Goal: Task Accomplishment & Management: Use online tool/utility

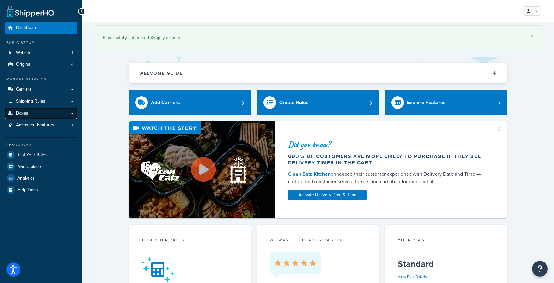
click at [60, 110] on link "Boxes" at bounding box center [41, 113] width 72 height 12
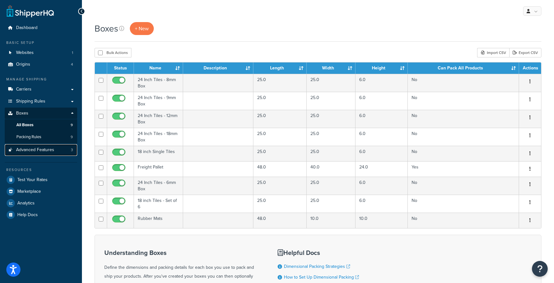
click at [54, 150] on link "Advanced Features 3" at bounding box center [41, 150] width 72 height 12
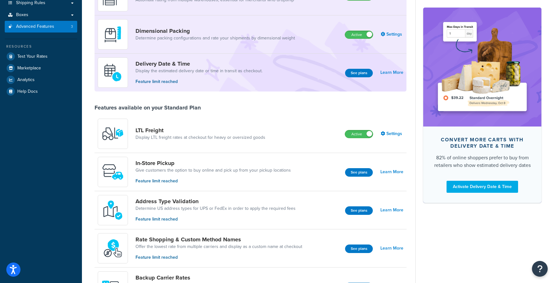
scroll to position [100, 0]
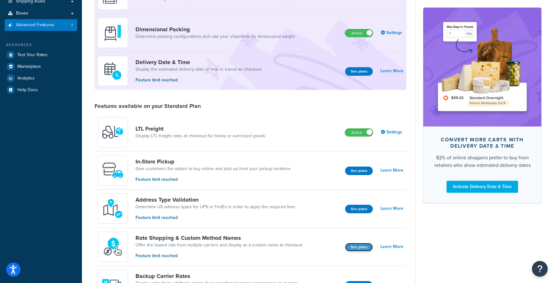
click at [362, 248] on button "See plans" at bounding box center [359, 247] width 28 height 9
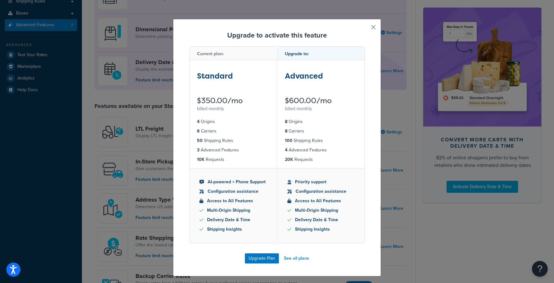
click at [365, 29] on button "button" at bounding box center [364, 30] width 2 height 2
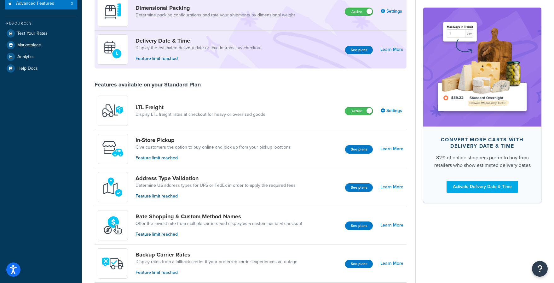
scroll to position [155, 0]
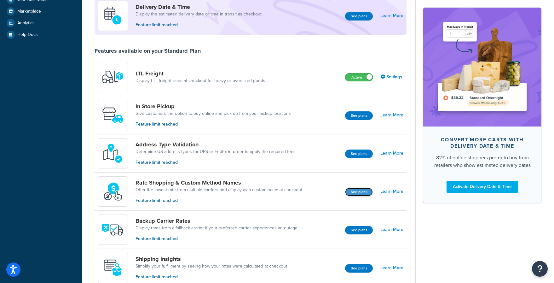
click at [354, 193] on button "See plans" at bounding box center [359, 191] width 28 height 9
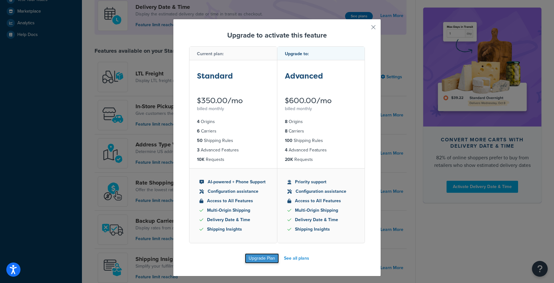
click at [259, 262] on button "Upgrade Plan" at bounding box center [262, 258] width 34 height 10
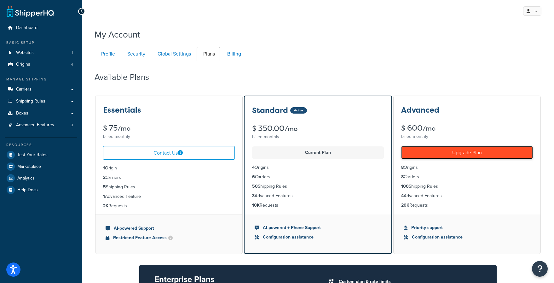
click at [418, 150] on link "Upgrade Plan" at bounding box center [467, 152] width 132 height 13
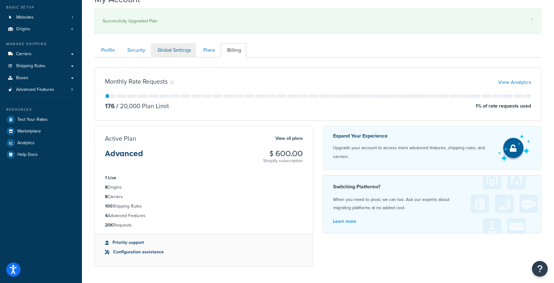
scroll to position [36, 0]
click at [60, 89] on link "Advanced Features 3" at bounding box center [41, 89] width 72 height 12
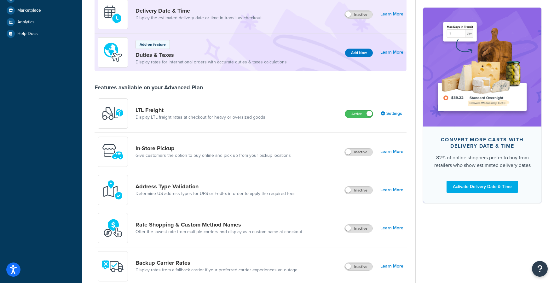
scroll to position [156, 0]
click at [349, 229] on span at bounding box center [348, 228] width 6 height 6
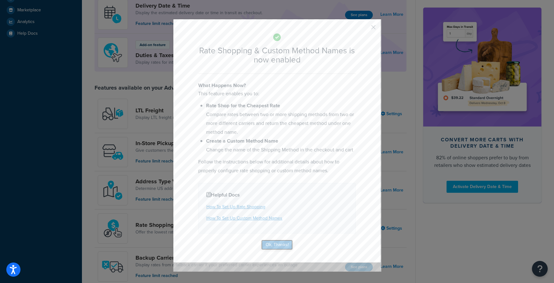
click at [274, 246] on button "Ok, Thanks!" at bounding box center [277, 244] width 32 height 10
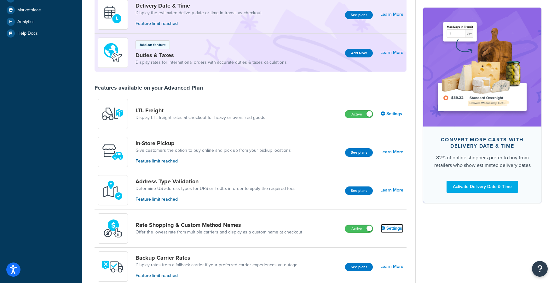
click at [392, 228] on link "Settings" at bounding box center [392, 228] width 23 height 9
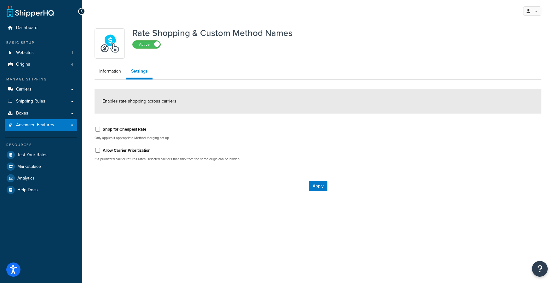
click at [141, 125] on div "Shop for Cheapest Rate" at bounding box center [204, 128] width 219 height 9
click at [139, 128] on label "Shop for Cheapest Rate" at bounding box center [124, 129] width 43 height 6
click at [101, 128] on input "Shop for Cheapest Rate" at bounding box center [98, 129] width 6 height 5
checkbox input "true"
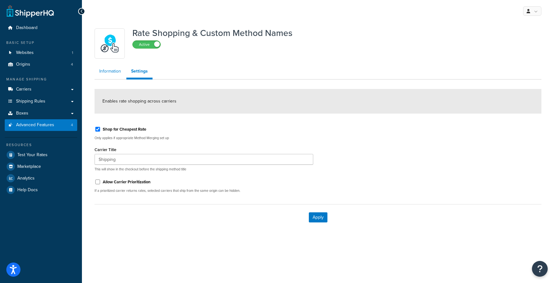
click at [112, 73] on link "Information" at bounding box center [110, 71] width 31 height 13
click at [318, 217] on button "Apply" at bounding box center [318, 217] width 19 height 10
click at [118, 74] on link "Information" at bounding box center [110, 71] width 31 height 13
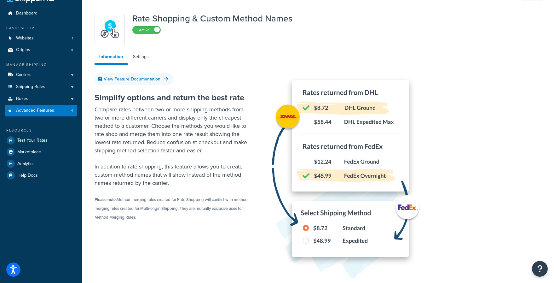
scroll to position [17, 0]
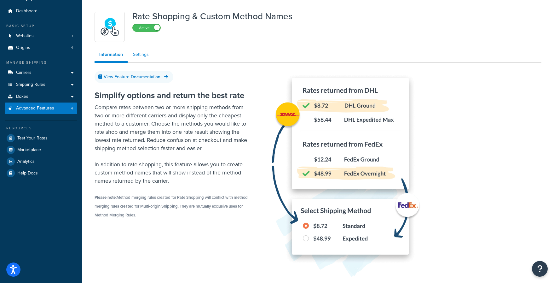
click at [147, 55] on link "Settings" at bounding box center [140, 54] width 25 height 13
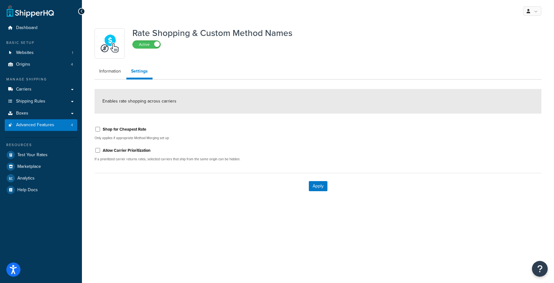
click at [133, 130] on label "Shop for Cheapest Rate" at bounding box center [124, 129] width 43 height 6
click at [101, 130] on input "Shop for Cheapest Rate" at bounding box center [98, 129] width 6 height 5
checkbox input "true"
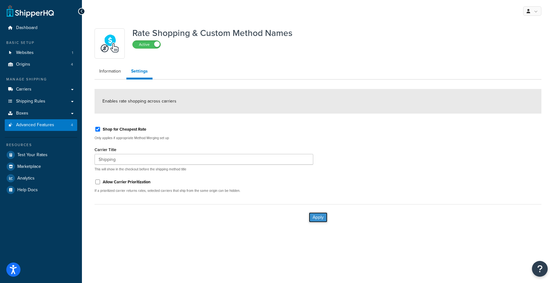
click at [324, 220] on button "Apply" at bounding box center [318, 217] width 19 height 10
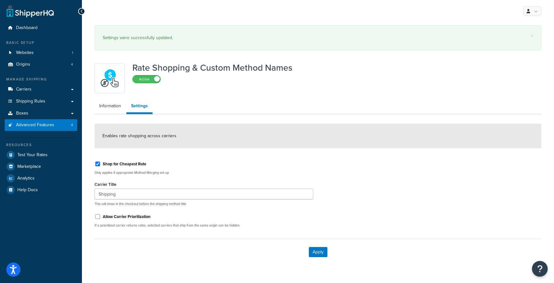
drag, startPoint x: 134, startPoint y: 222, endPoint x: 132, endPoint y: 216, distance: 6.4
click at [134, 222] on div "Allow Carrier Prioritization If a prioritized carrier returns rates, selected c…" at bounding box center [204, 219] width 219 height 16
click at [132, 216] on label "Allow Carrier Prioritization" at bounding box center [127, 217] width 48 height 6
click at [101, 216] on input "Allow Carrier Prioritization" at bounding box center [98, 216] width 6 height 5
click at [132, 216] on label "Allow Carrier Prioritization" at bounding box center [127, 217] width 48 height 6
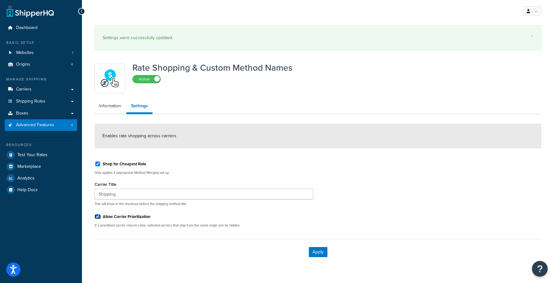
click at [101, 216] on input "Allow Carrier Prioritization" at bounding box center [98, 216] width 6 height 5
checkbox input "false"
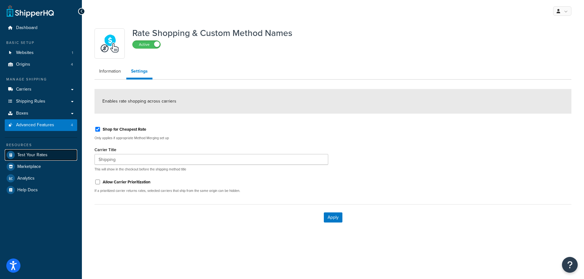
click at [50, 152] on link "Test Your Rates" at bounding box center [41, 154] width 72 height 11
click at [338, 218] on button "Apply" at bounding box center [333, 217] width 19 height 10
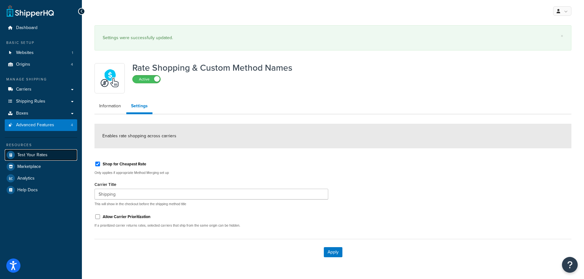
click at [41, 152] on span "Test Your Rates" at bounding box center [32, 154] width 30 height 5
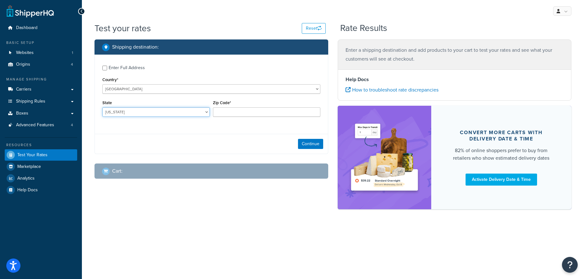
click at [144, 115] on select "Alabama Alaska American Samoa Arizona Arkansas Armed Forces Americas Armed Forc…" at bounding box center [155, 111] width 107 height 9
select select "TX"
click at [102, 107] on select "Alabama Alaska American Samoa Arizona Arkansas Armed Forces Americas Armed Forc…" at bounding box center [155, 111] width 107 height 9
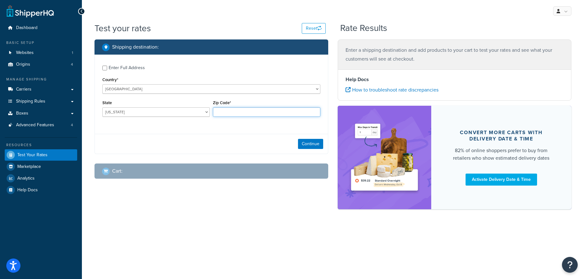
click at [269, 114] on input "Zip Code*" at bounding box center [266, 111] width 107 height 9
type input "75201"
click at [240, 135] on div "Continue" at bounding box center [211, 144] width 233 height 20
click at [312, 142] on button "Continue" at bounding box center [310, 144] width 25 height 10
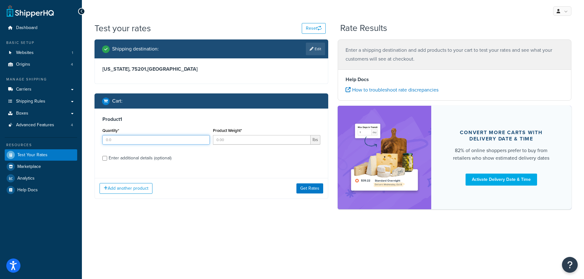
click at [166, 140] on input "Quantity*" at bounding box center [155, 139] width 107 height 9
type input "1"
click at [244, 141] on input "Product Weight*" at bounding box center [262, 139] width 98 height 9
type input "55"
click at [142, 158] on div "Enter additional details (optional)" at bounding box center [140, 157] width 63 height 9
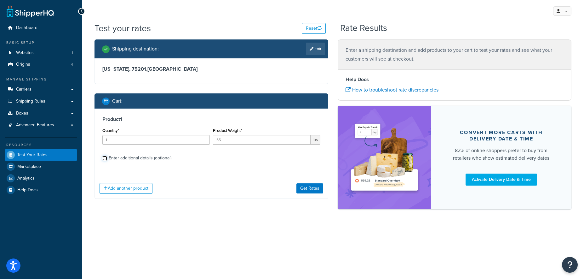
click at [107, 158] on input "Enter additional details (optional)" at bounding box center [104, 158] width 5 height 5
checkbox input "true"
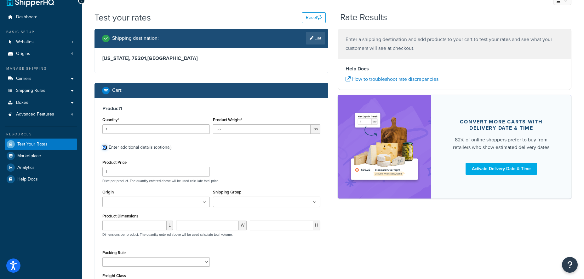
scroll to position [15, 0]
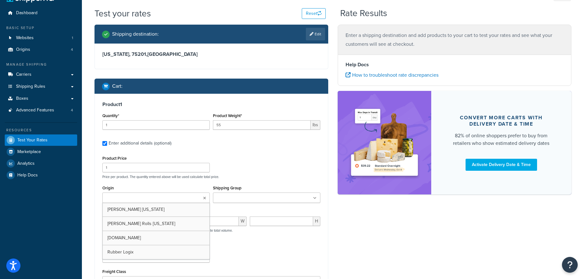
click at [170, 198] on ul at bounding box center [155, 197] width 107 height 10
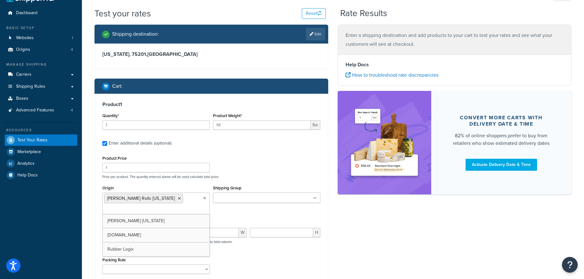
click at [239, 197] on input "Shipping Group" at bounding box center [243, 197] width 56 height 7
click at [265, 166] on div "Product Price 1 Price per product. The quantity entered above will be used calc…" at bounding box center [211, 166] width 221 height 25
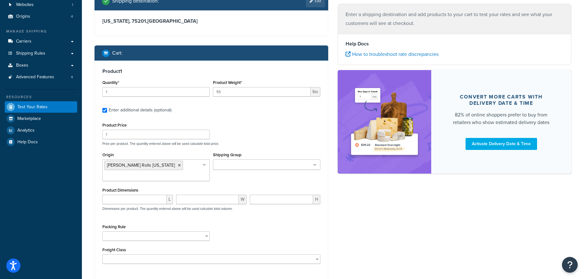
scroll to position [53, 0]
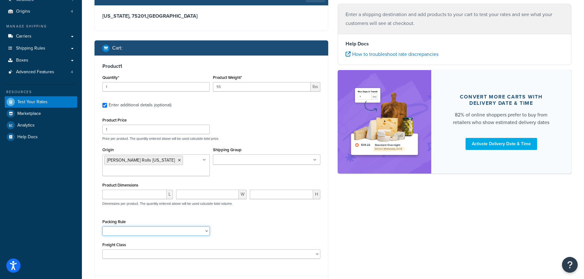
click at [148, 226] on select "18 inch Single Tiles 18 inch Tiles - Set of 6 24 Inch Tiles - 12mm Box 24 Inch …" at bounding box center [155, 230] width 107 height 9
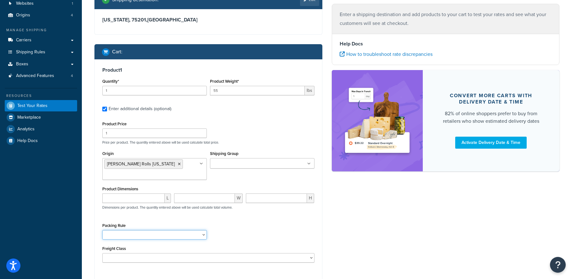
scroll to position [47, 0]
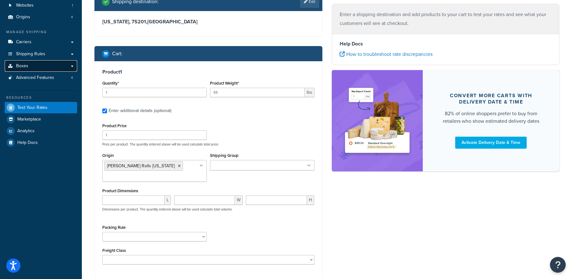
click at [73, 66] on link "Boxes" at bounding box center [41, 66] width 72 height 12
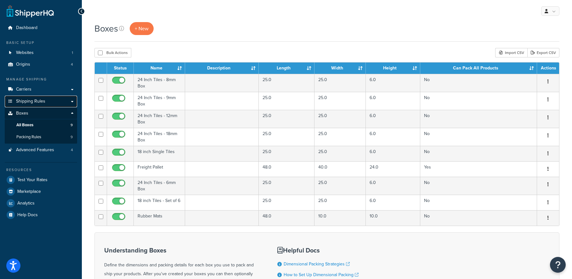
click at [50, 100] on link "Shipping Rules" at bounding box center [41, 101] width 72 height 12
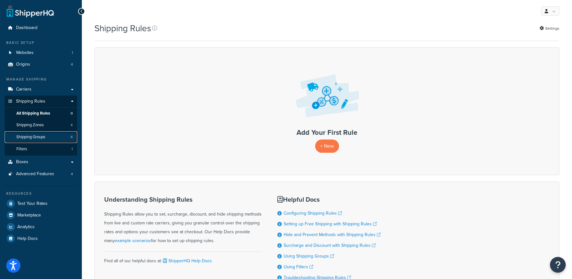
click at [54, 138] on link "Shipping Groups 4" at bounding box center [41, 137] width 72 height 12
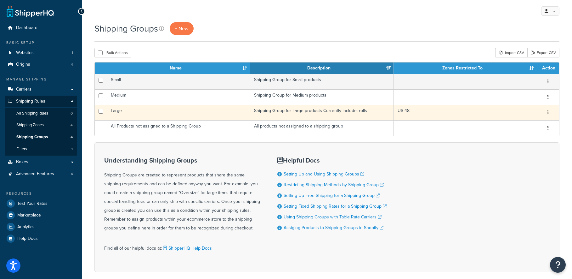
click at [126, 108] on td "Large" at bounding box center [178, 112] width 143 height 15
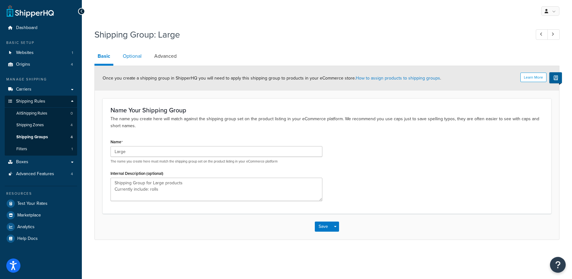
click at [135, 56] on link "Optional" at bounding box center [132, 56] width 25 height 15
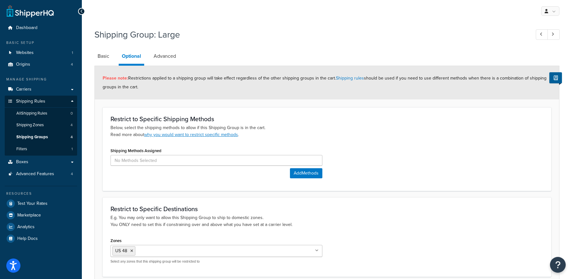
scroll to position [17, 0]
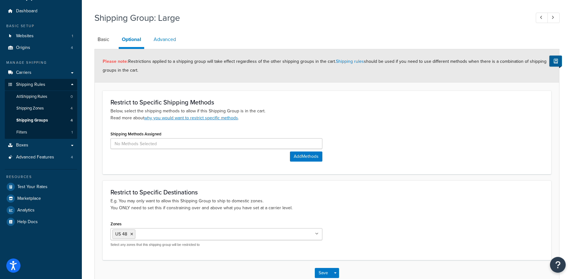
click at [171, 43] on link "Advanced" at bounding box center [165, 39] width 29 height 15
select select "60"
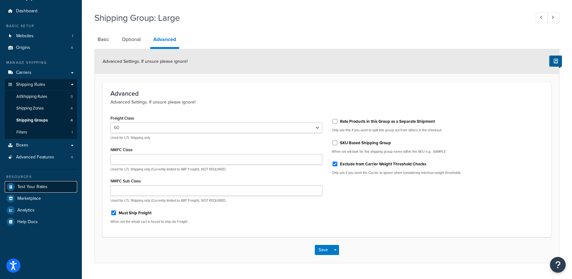
click at [48, 182] on link "Test Your Rates" at bounding box center [41, 186] width 72 height 11
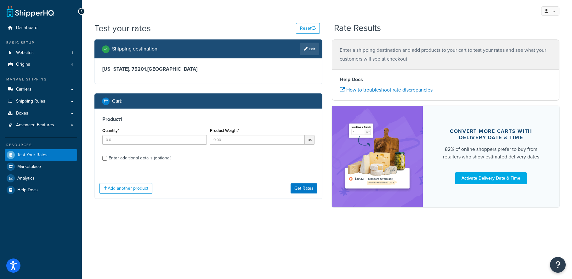
click at [149, 134] on div "Quantity*" at bounding box center [154, 135] width 105 height 18
click at [149, 137] on input "Quantity*" at bounding box center [154, 139] width 105 height 9
type input "1"
click at [212, 139] on input "Product Weight*" at bounding box center [257, 139] width 95 height 9
type input "55"
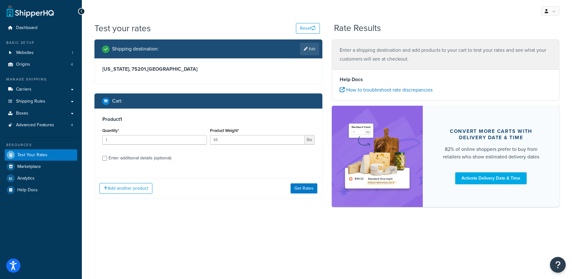
click at [140, 155] on div "Enter additional details (optional)" at bounding box center [140, 157] width 63 height 9
click at [107, 156] on input "Enter additional details (optional)" at bounding box center [104, 158] width 5 height 5
checkbox input "true"
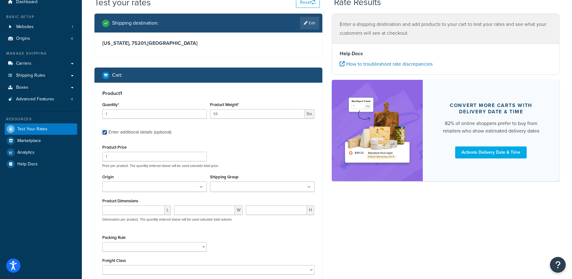
scroll to position [32, 0]
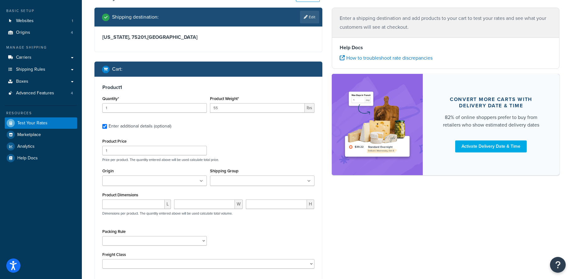
click at [151, 184] on ul at bounding box center [154, 180] width 105 height 10
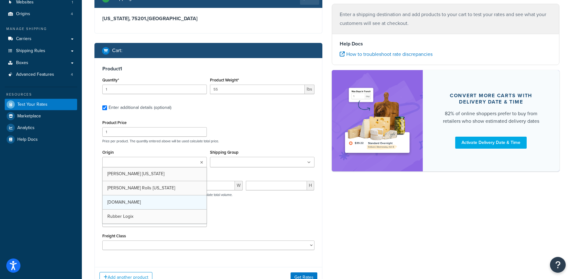
scroll to position [52, 0]
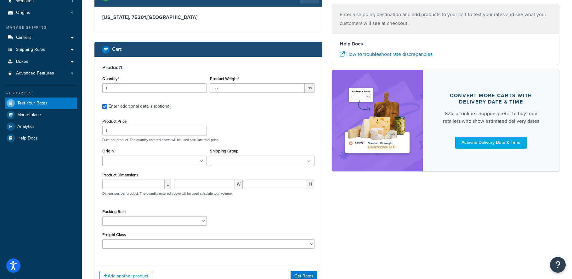
click at [234, 217] on div "Packing Rule 18 inch Single Tiles 18 inch Tiles - Set of 6 24 Inch Tiles - 12mm…" at bounding box center [208, 218] width 215 height 23
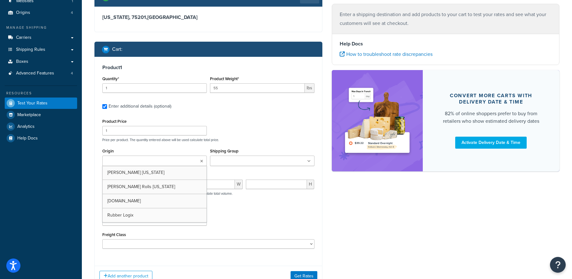
click at [160, 160] on ul at bounding box center [154, 160] width 105 height 10
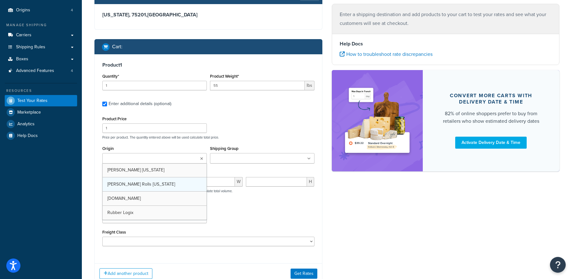
scroll to position [55, 0]
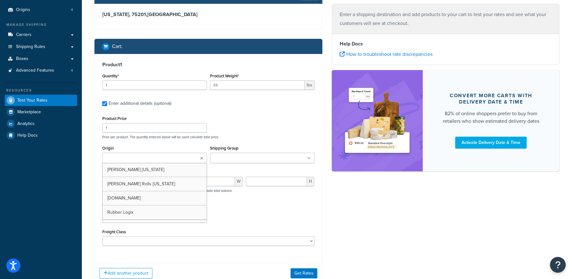
click at [154, 141] on div "Product Price 1 Price per product. The quantity entered above will be used calc…" at bounding box center [208, 179] width 212 height 131
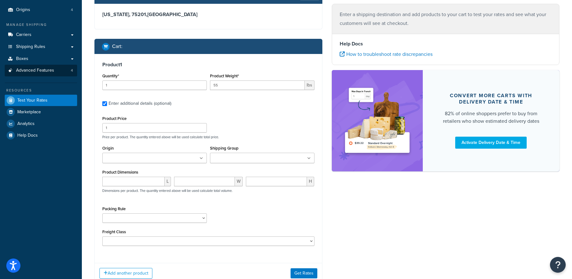
scroll to position [0, 0]
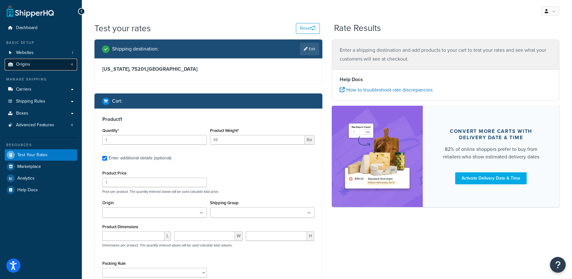
click at [60, 69] on link "Origins 4" at bounding box center [41, 65] width 72 height 12
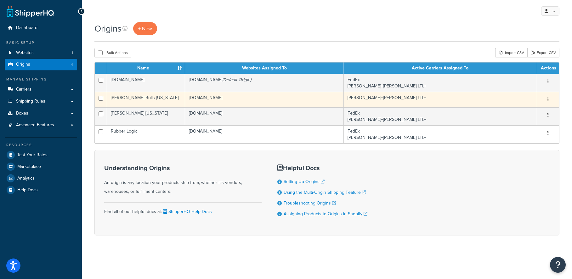
click at [135, 99] on td "Fleck Rolls Ohio" at bounding box center [146, 99] width 78 height 15
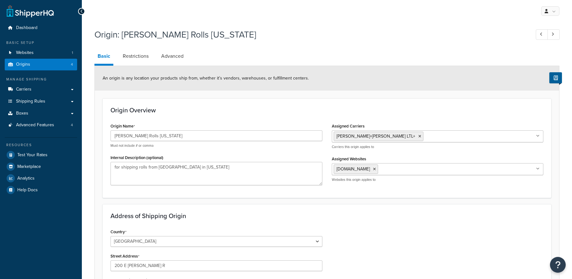
select select "35"
click at [50, 62] on link "Origins 4" at bounding box center [41, 65] width 72 height 12
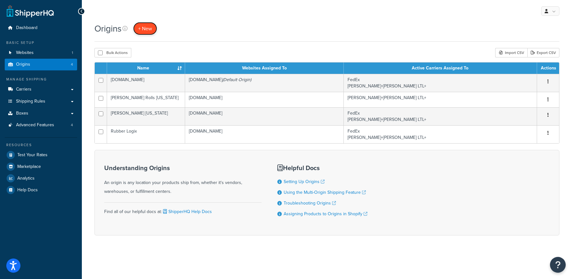
click at [149, 22] on link "+ New" at bounding box center [145, 28] width 24 height 13
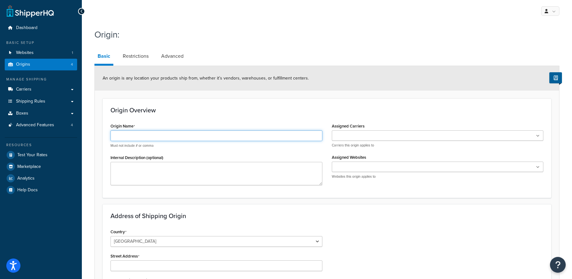
click at [142, 135] on input "Origin Name" at bounding box center [217, 135] width 212 height 11
type input "[PERSON_NAME] [US_STATE]"
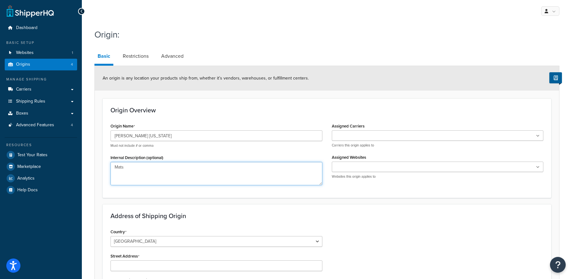
type textarea "Mats"
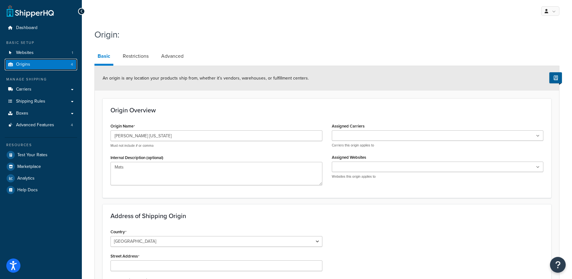
click at [64, 69] on link "Origins 4" at bounding box center [41, 65] width 72 height 12
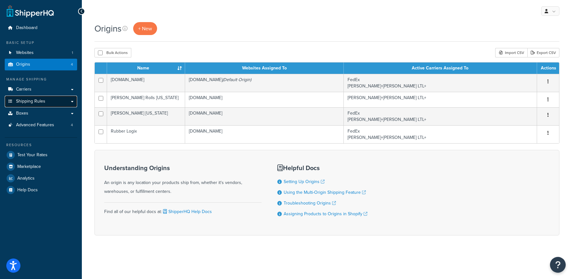
click at [51, 99] on link "Shipping Rules" at bounding box center [41, 101] width 72 height 12
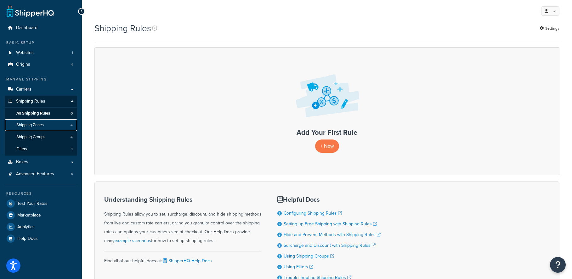
click at [48, 124] on link "Shipping Zones 4" at bounding box center [41, 125] width 72 height 12
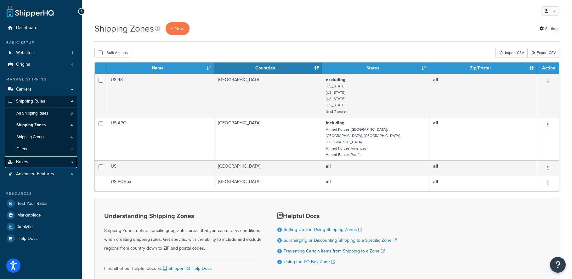
click at [67, 160] on link "Boxes" at bounding box center [41, 162] width 72 height 12
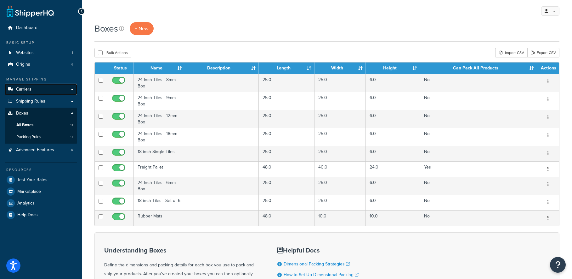
click at [43, 88] on link "Carriers" at bounding box center [41, 89] width 72 height 12
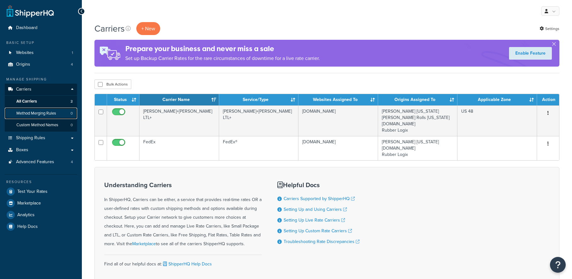
click at [67, 113] on link "Method Merging Rules 0" at bounding box center [41, 113] width 72 height 12
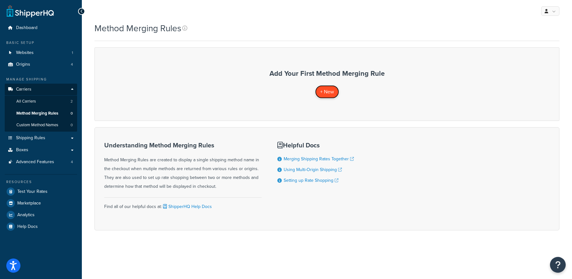
click at [323, 91] on span "+ New" at bounding box center [327, 91] width 14 height 7
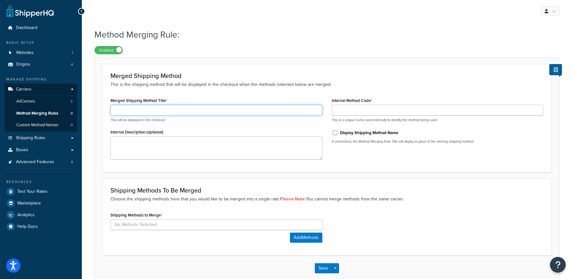
click at [132, 111] on input "Merged Shipping Method Title" at bounding box center [217, 110] width 212 height 11
click at [124, 110] on input "FedEx + Kueh" at bounding box center [217, 110] width 212 height 11
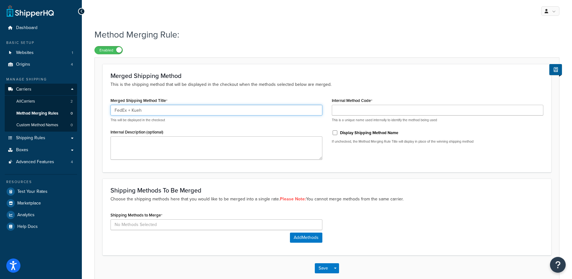
click at [124, 110] on input "FedEx + Kueh" at bounding box center [217, 110] width 212 height 11
type input "Shipping"
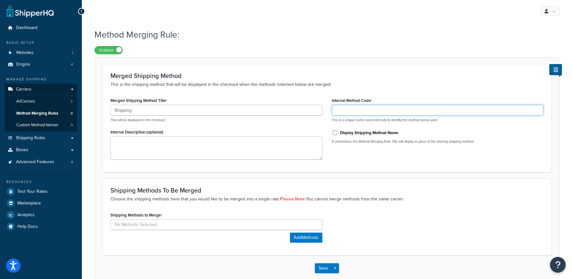
click at [362, 114] on input "Internal Method Code" at bounding box center [438, 110] width 212 height 11
type input "Basic"
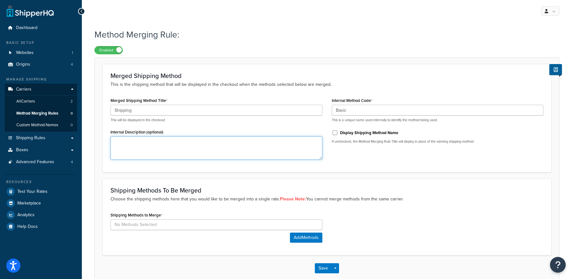
click at [221, 155] on textarea "Internal Description (optional)" at bounding box center [217, 147] width 212 height 23
type textarea "d"
type textarea "FedEx + Kuehne Nagel"
click at [213, 226] on input at bounding box center [217, 224] width 212 height 11
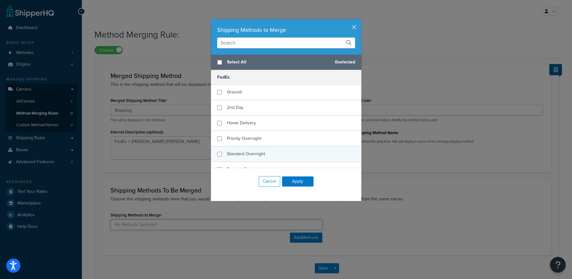
scroll to position [85, 0]
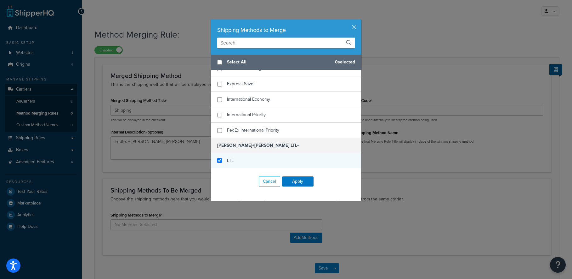
checkbox input "true"
click at [230, 158] on span "LTL" at bounding box center [230, 160] width 7 height 7
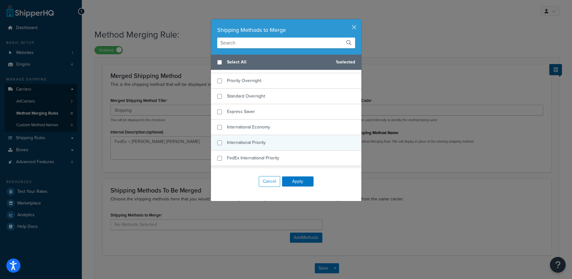
scroll to position [0, 0]
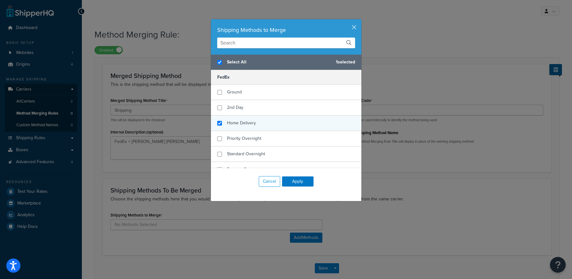
checkbox input "true"
click at [252, 118] on div "Home Delivery" at bounding box center [241, 122] width 29 height 9
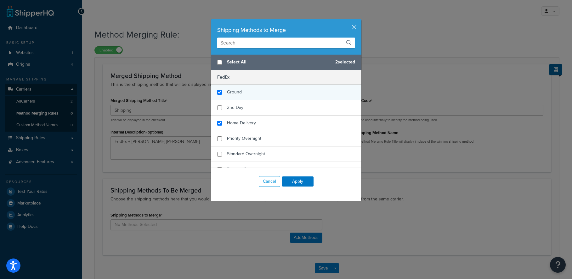
checkbox input "false"
checkbox input "true"
click at [250, 95] on div "Ground" at bounding box center [286, 91] width 151 height 15
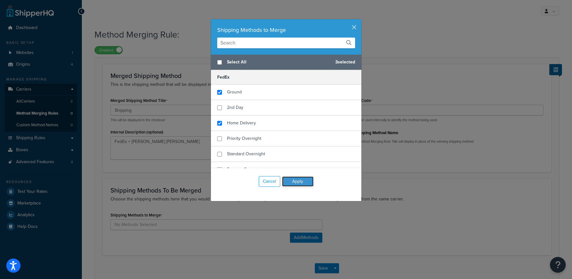
click at [298, 181] on button "Apply" at bounding box center [298, 181] width 32 height 10
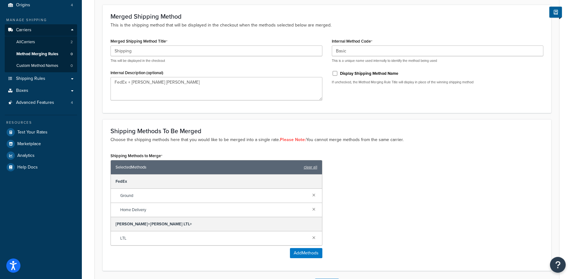
scroll to position [61, 0]
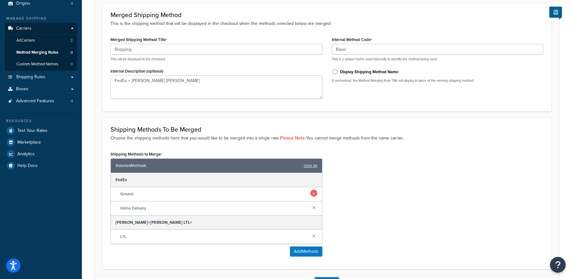
click at [315, 191] on link at bounding box center [314, 192] width 7 height 7
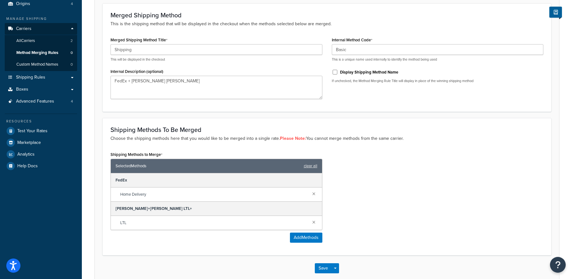
scroll to position [95, 0]
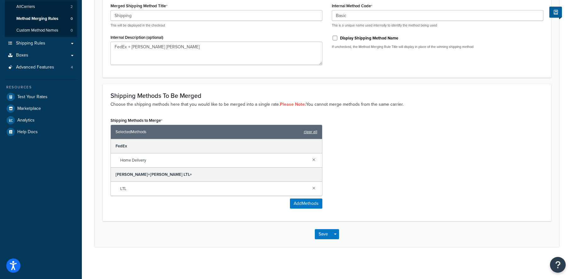
click at [307, 131] on link "clear all" at bounding box center [311, 131] width 14 height 9
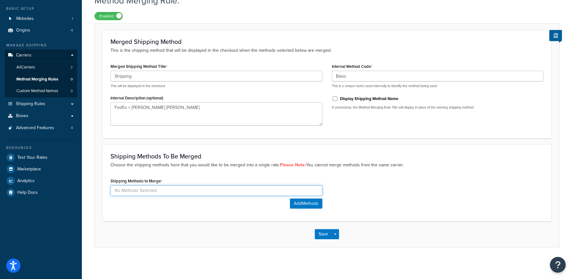
click at [194, 186] on input at bounding box center [217, 190] width 212 height 11
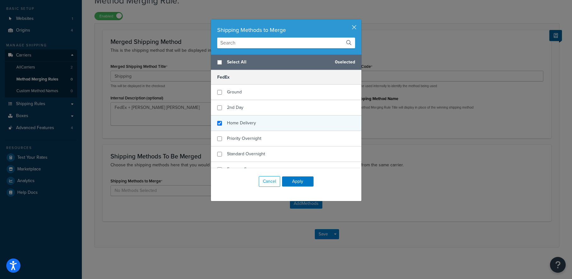
checkbox input "true"
click at [239, 123] on span "Home Delivery" at bounding box center [241, 122] width 29 height 7
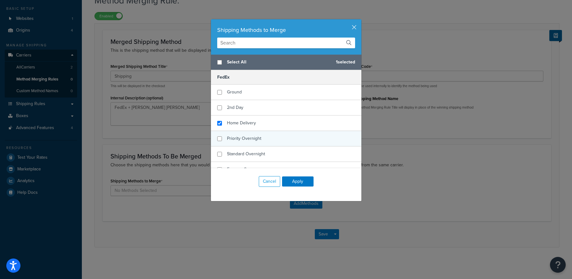
scroll to position [85, 0]
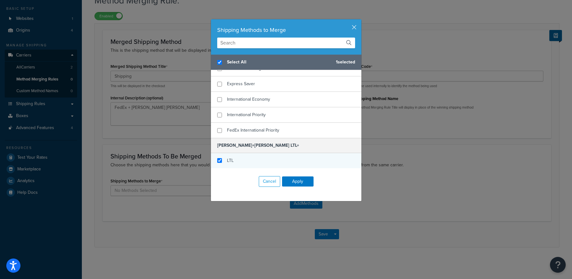
checkbox input "true"
click at [242, 159] on div "LTL" at bounding box center [286, 160] width 151 height 15
click at [306, 183] on button "Apply" at bounding box center [298, 181] width 32 height 10
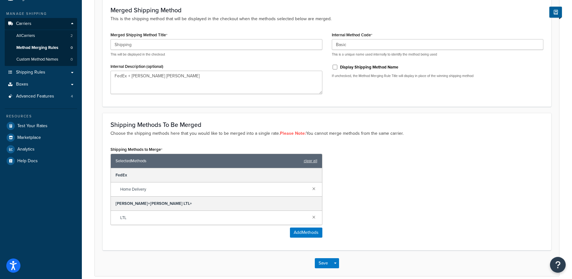
scroll to position [95, 0]
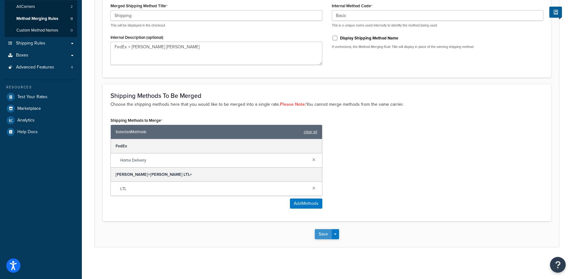
click at [319, 233] on button "Save" at bounding box center [323, 234] width 17 height 10
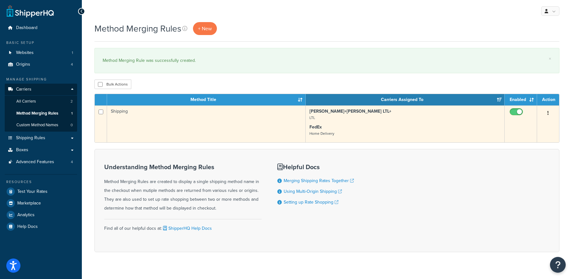
click at [545, 114] on button "button" at bounding box center [548, 113] width 9 height 10
click at [531, 125] on link "Edit" at bounding box center [523, 125] width 50 height 13
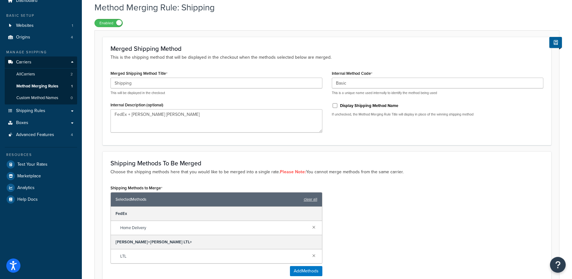
scroll to position [95, 0]
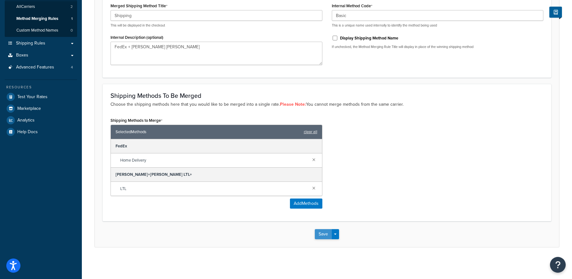
click at [321, 234] on button "Save" at bounding box center [323, 234] width 17 height 10
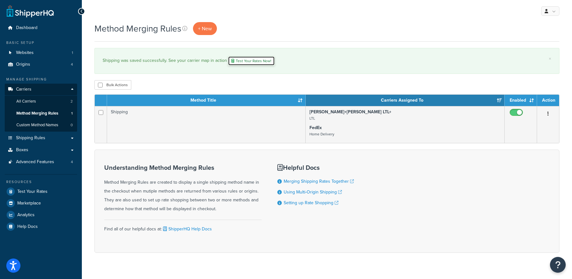
click at [249, 60] on link "Test Your Rates Now!" at bounding box center [251, 60] width 47 height 9
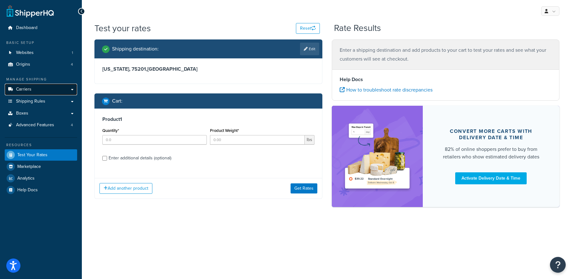
click at [73, 87] on link "Carriers" at bounding box center [41, 89] width 72 height 12
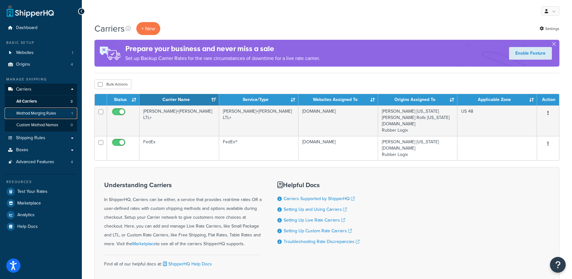
click at [57, 112] on link "Method Merging Rules 1" at bounding box center [41, 113] width 72 height 12
